Goal: Obtain resource: Obtain resource

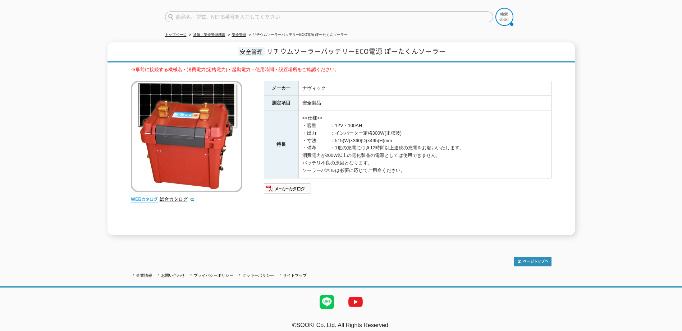
scroll to position [55, 0]
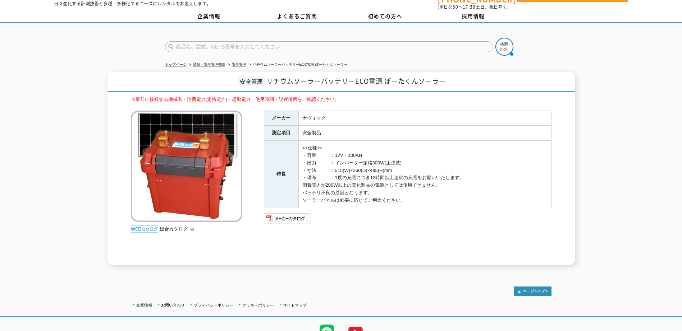
scroll to position [36, 0]
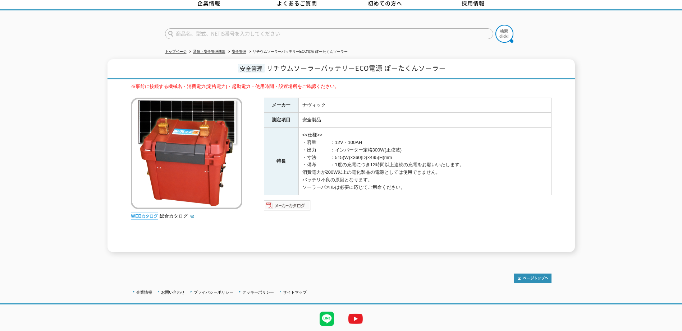
click at [305, 205] on img at bounding box center [287, 206] width 47 height 12
